Goal: Task Accomplishment & Management: Manage account settings

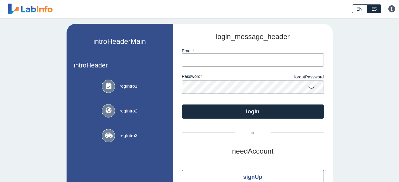
click at [222, 63] on input "email" at bounding box center [253, 59] width 142 height 13
click at [224, 61] on input "email" at bounding box center [253, 59] width 142 height 13
click at [220, 62] on input "email" at bounding box center [253, 59] width 142 height 13
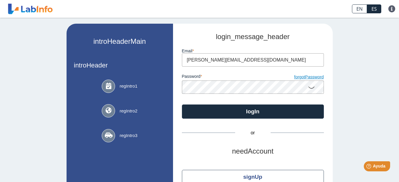
type input "[PERSON_NAME][EMAIL_ADDRESS][DOMAIN_NAME]"
click at [299, 78] on link "forgotPassword" at bounding box center [288, 77] width 71 height 7
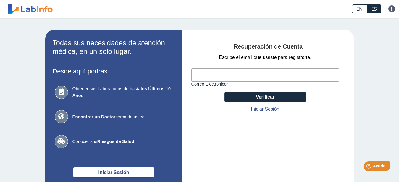
click at [297, 74] on input "Correo Electronico" at bounding box center [266, 74] width 148 height 13
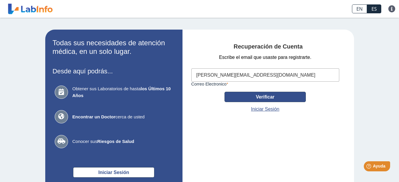
type input "[PERSON_NAME][EMAIL_ADDRESS][DOMAIN_NAME]"
click at [248, 96] on button "Verificar" at bounding box center [265, 97] width 81 height 10
